Goal: Navigation & Orientation: Find specific page/section

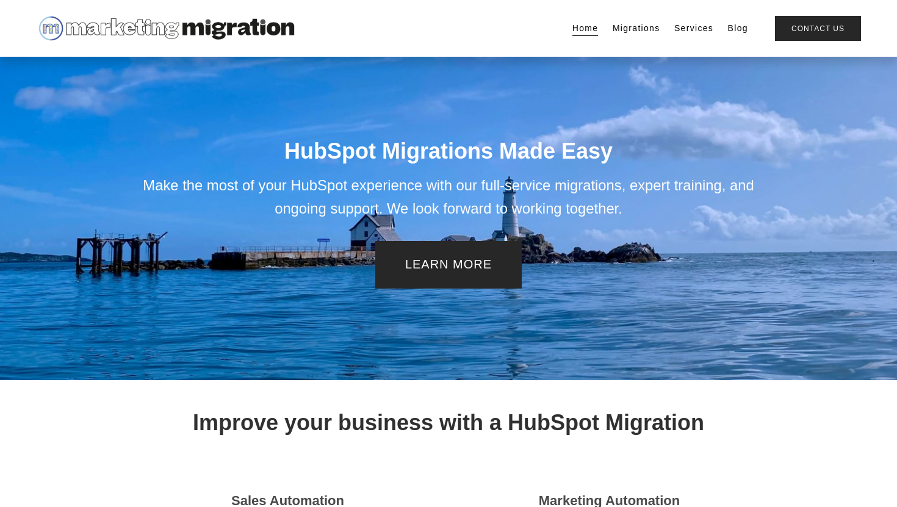
click at [637, 30] on link "Migrations" at bounding box center [637, 28] width 48 height 17
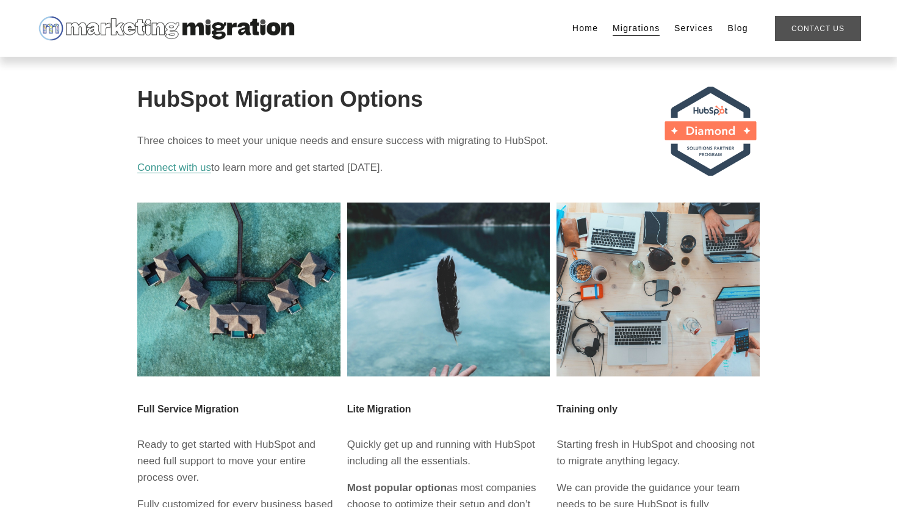
click at [826, 34] on link "Contact Us" at bounding box center [818, 28] width 86 height 25
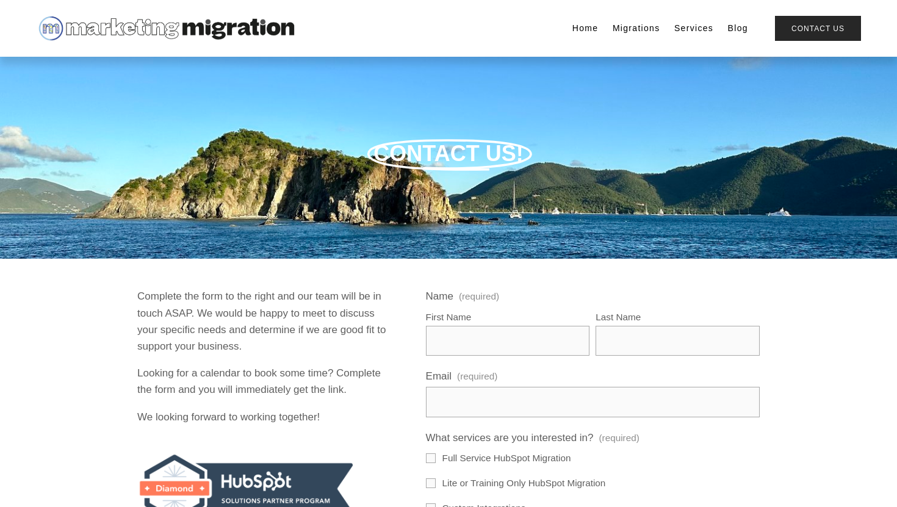
click at [691, 28] on link "Services" at bounding box center [694, 28] width 39 height 17
